Goal: Transaction & Acquisition: Purchase product/service

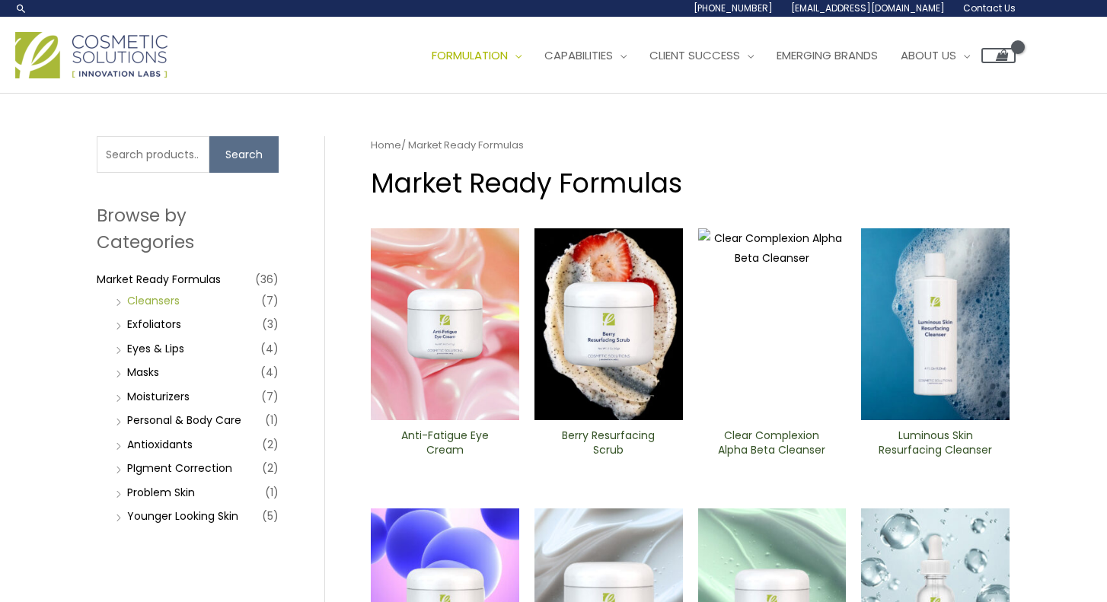
click at [158, 302] on link "Cleansers" at bounding box center [153, 300] width 53 height 15
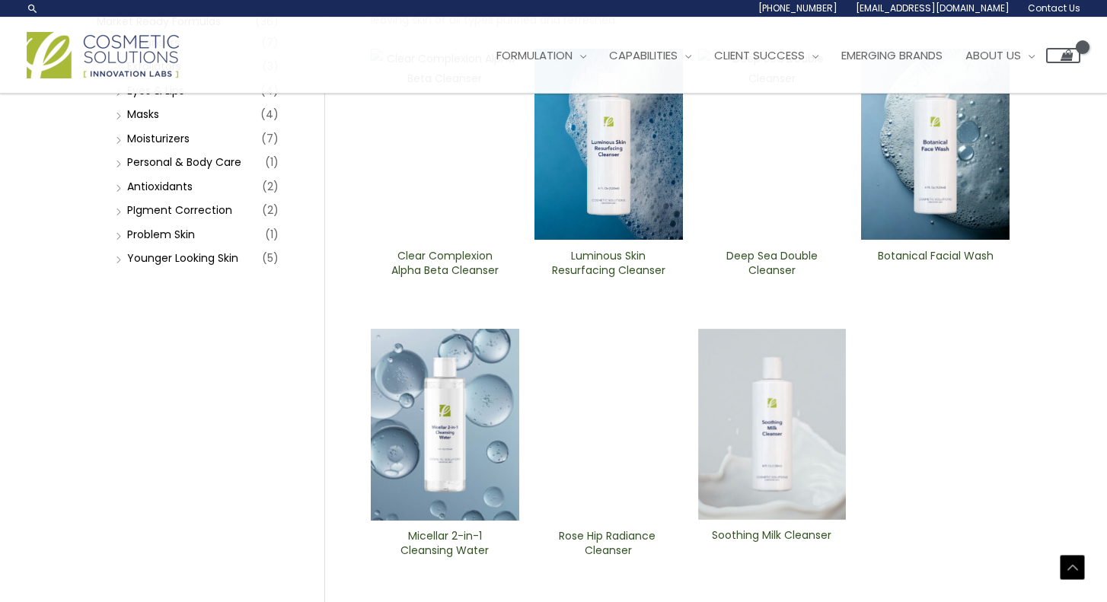
scroll to position [254, 0]
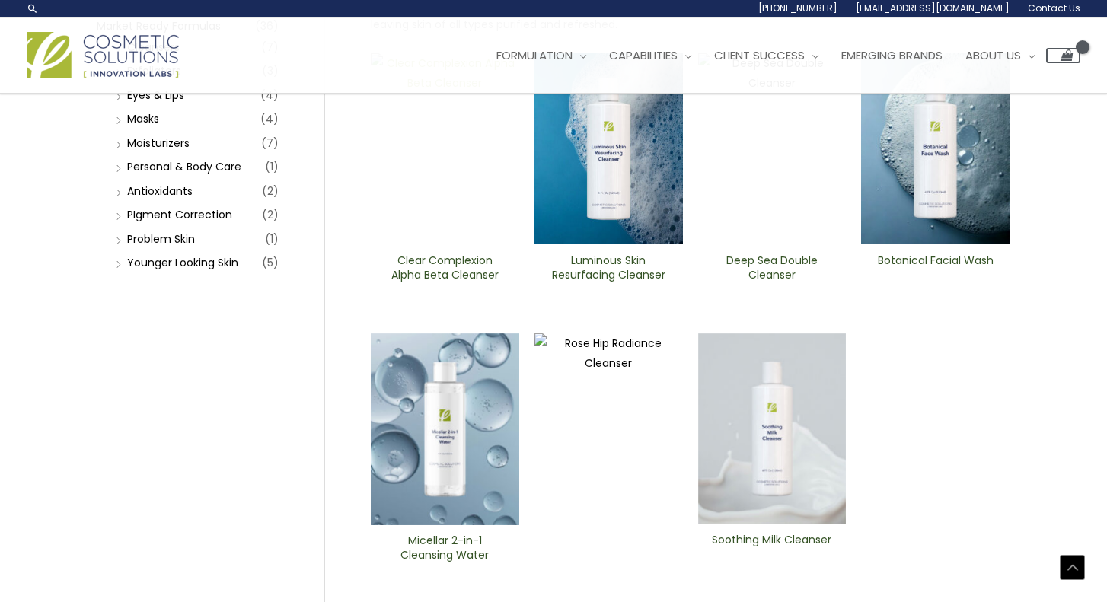
click at [432, 203] on img at bounding box center [445, 149] width 148 height 192
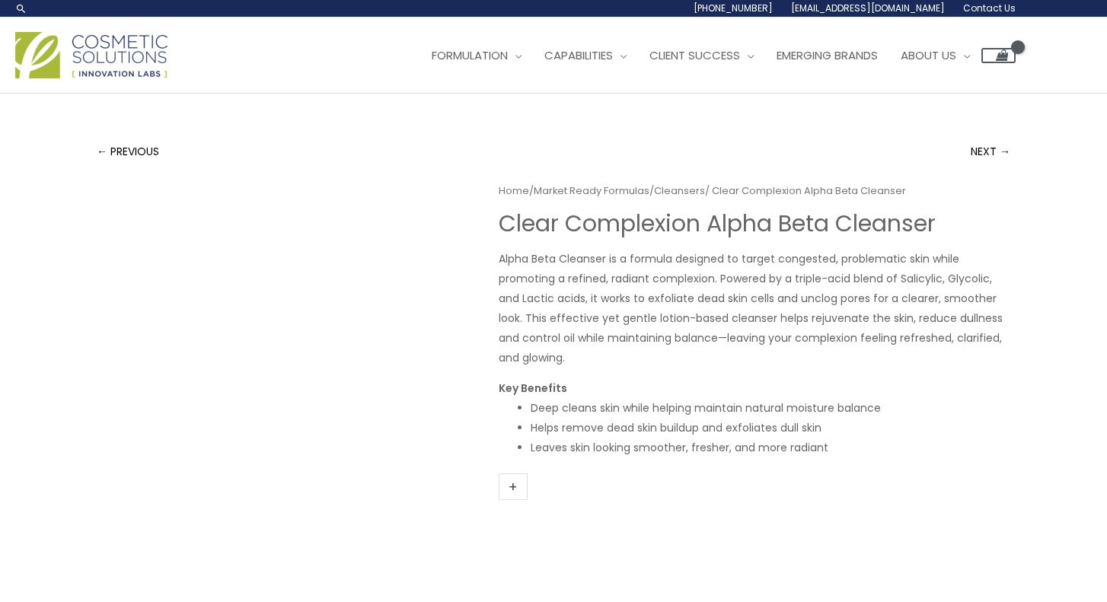
click at [517, 488] on link "+" at bounding box center [513, 487] width 29 height 27
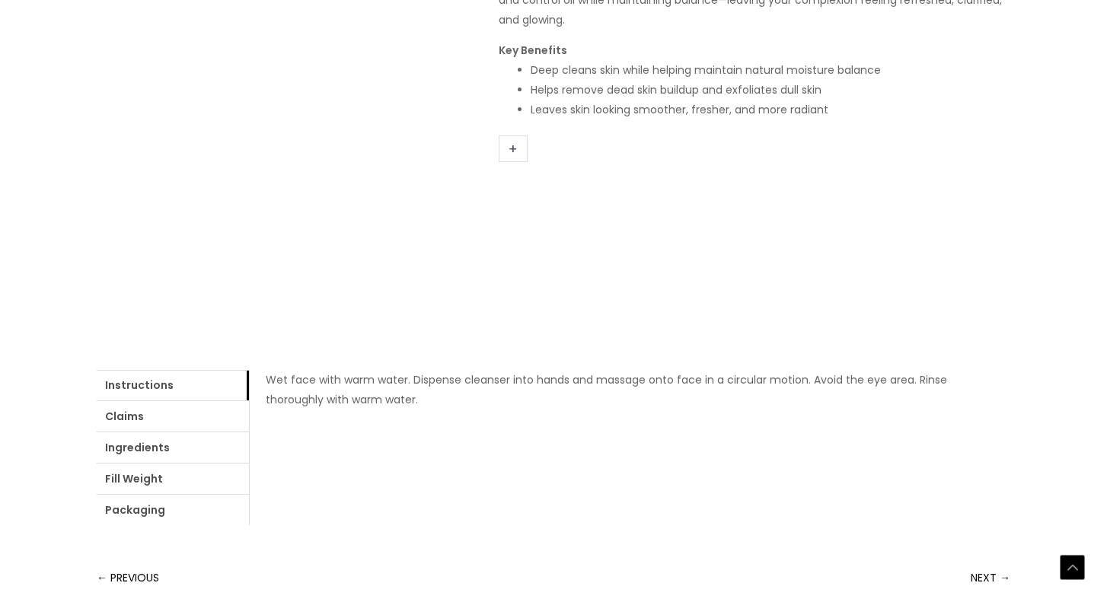
scroll to position [526, 0]
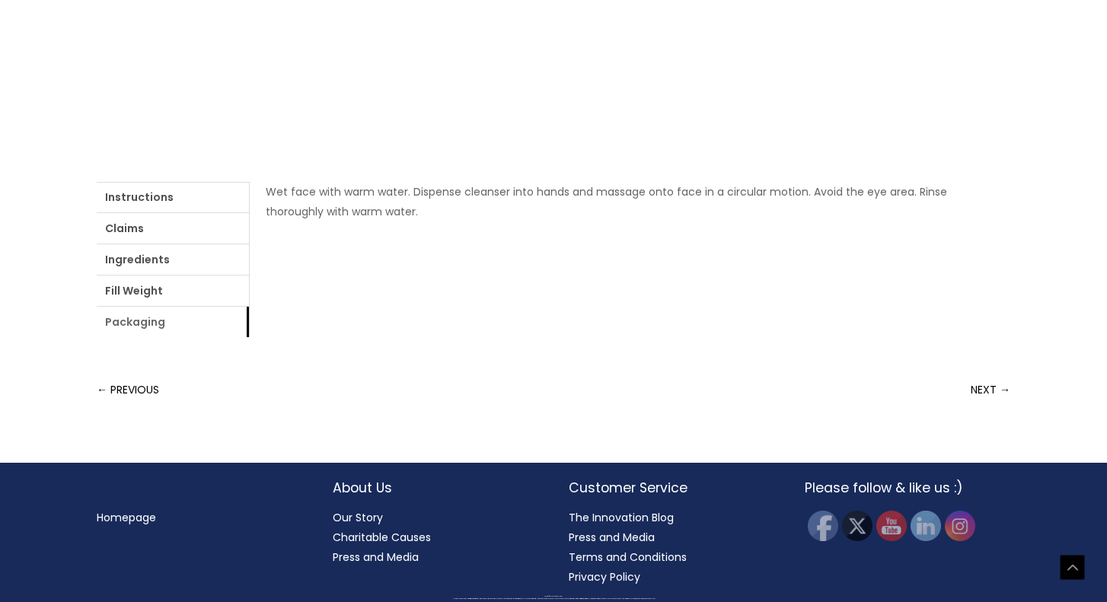
click at [123, 321] on link "Packaging" at bounding box center [173, 322] width 152 height 30
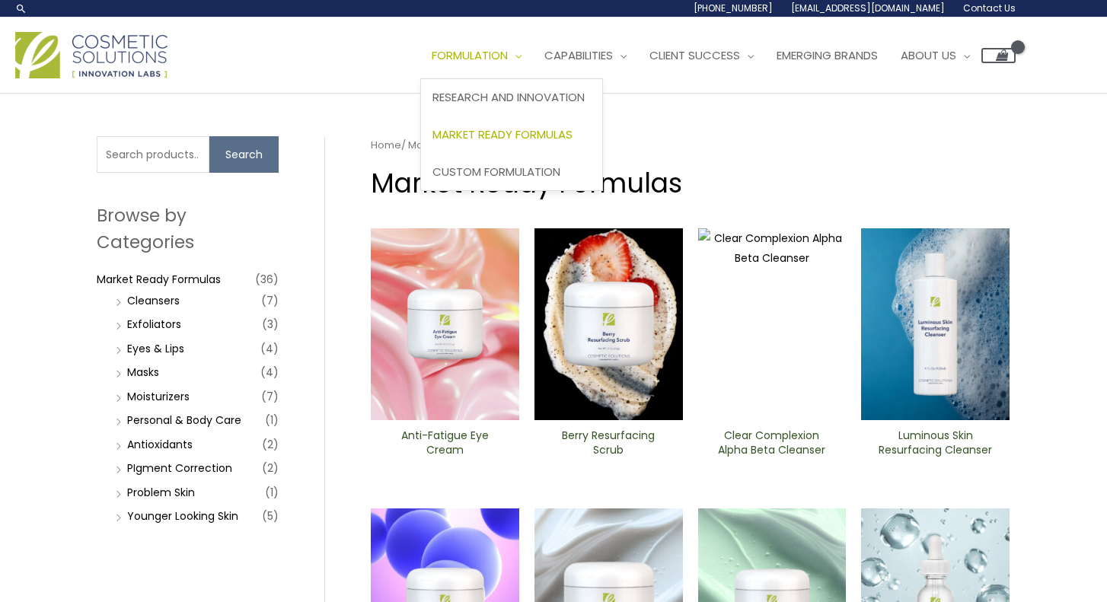
click at [529, 130] on span "Market Ready Formulas" at bounding box center [502, 134] width 140 height 16
click at [521, 175] on span "Custom Formulation" at bounding box center [496, 172] width 128 height 16
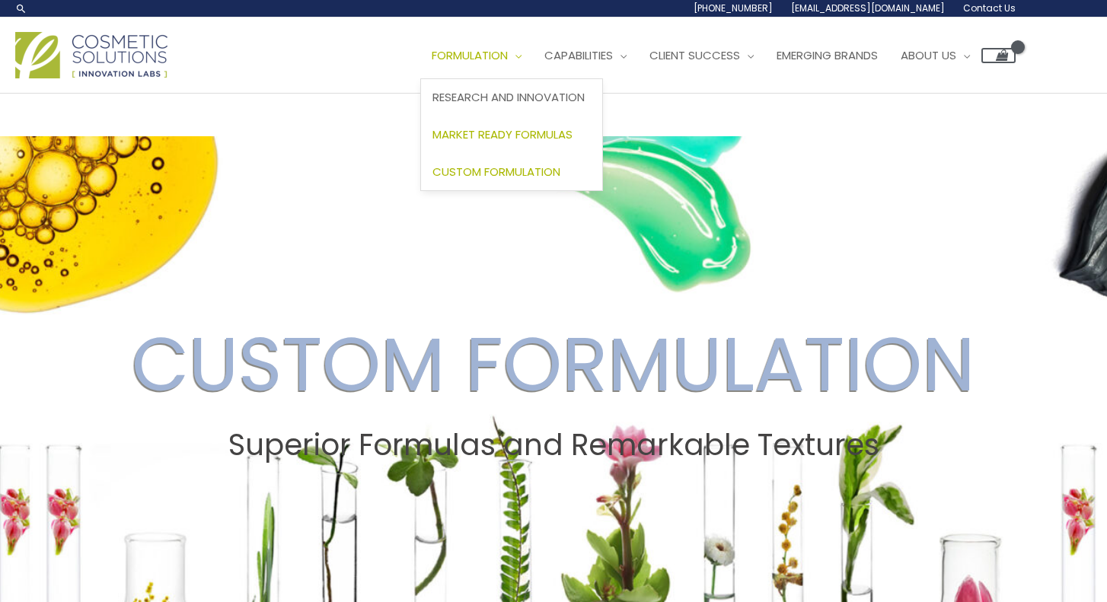
click at [506, 134] on span "Market Ready Formulas" at bounding box center [502, 134] width 140 height 16
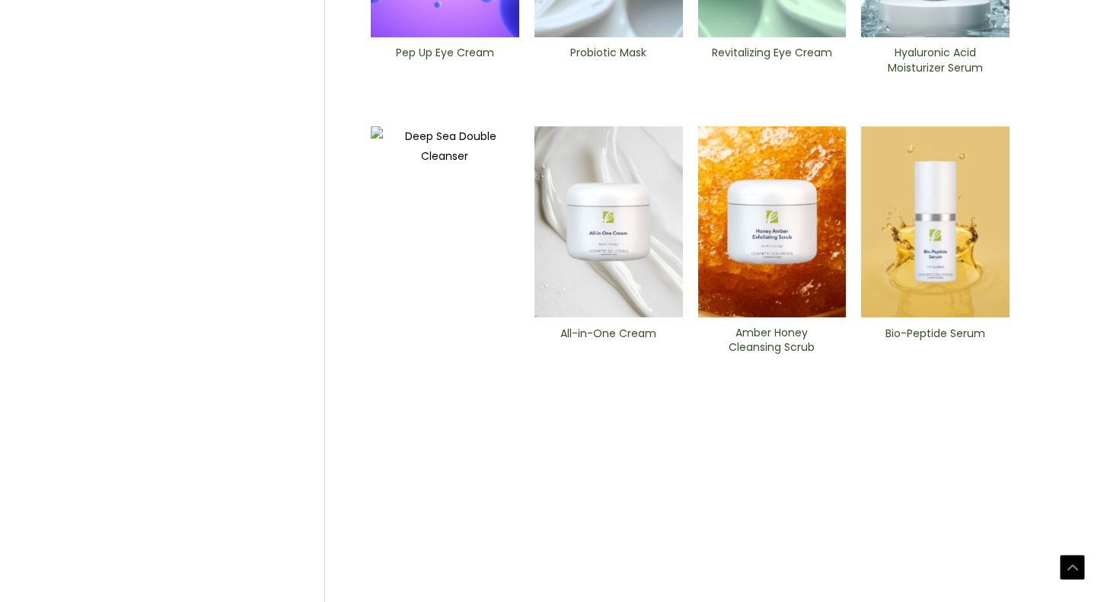
scroll to position [662, 0]
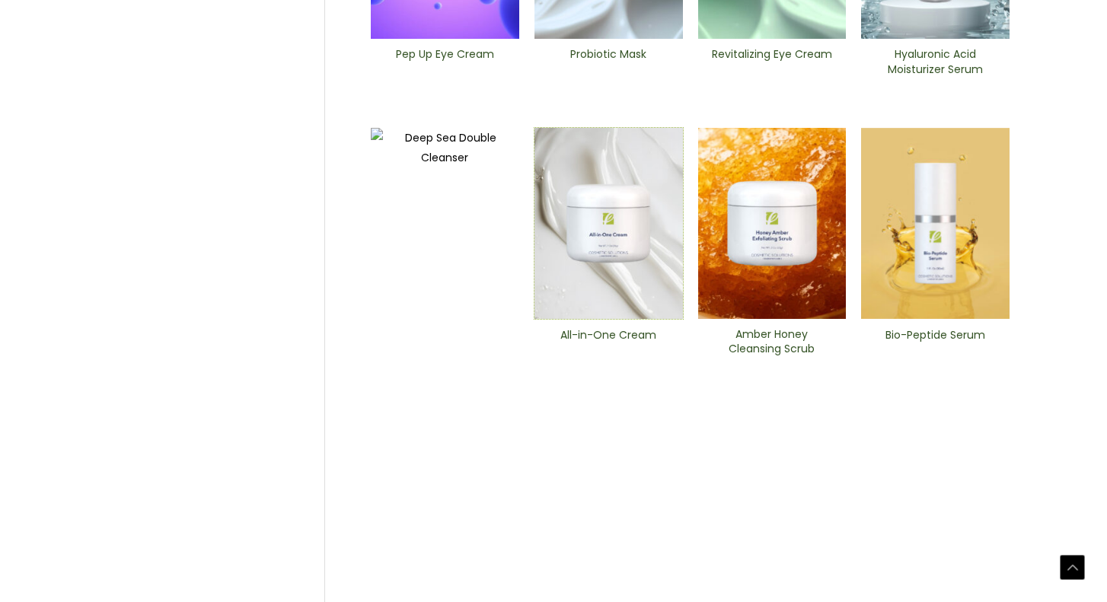
click at [627, 308] on img at bounding box center [609, 224] width 148 height 192
